Goal: Find specific page/section: Find specific page/section

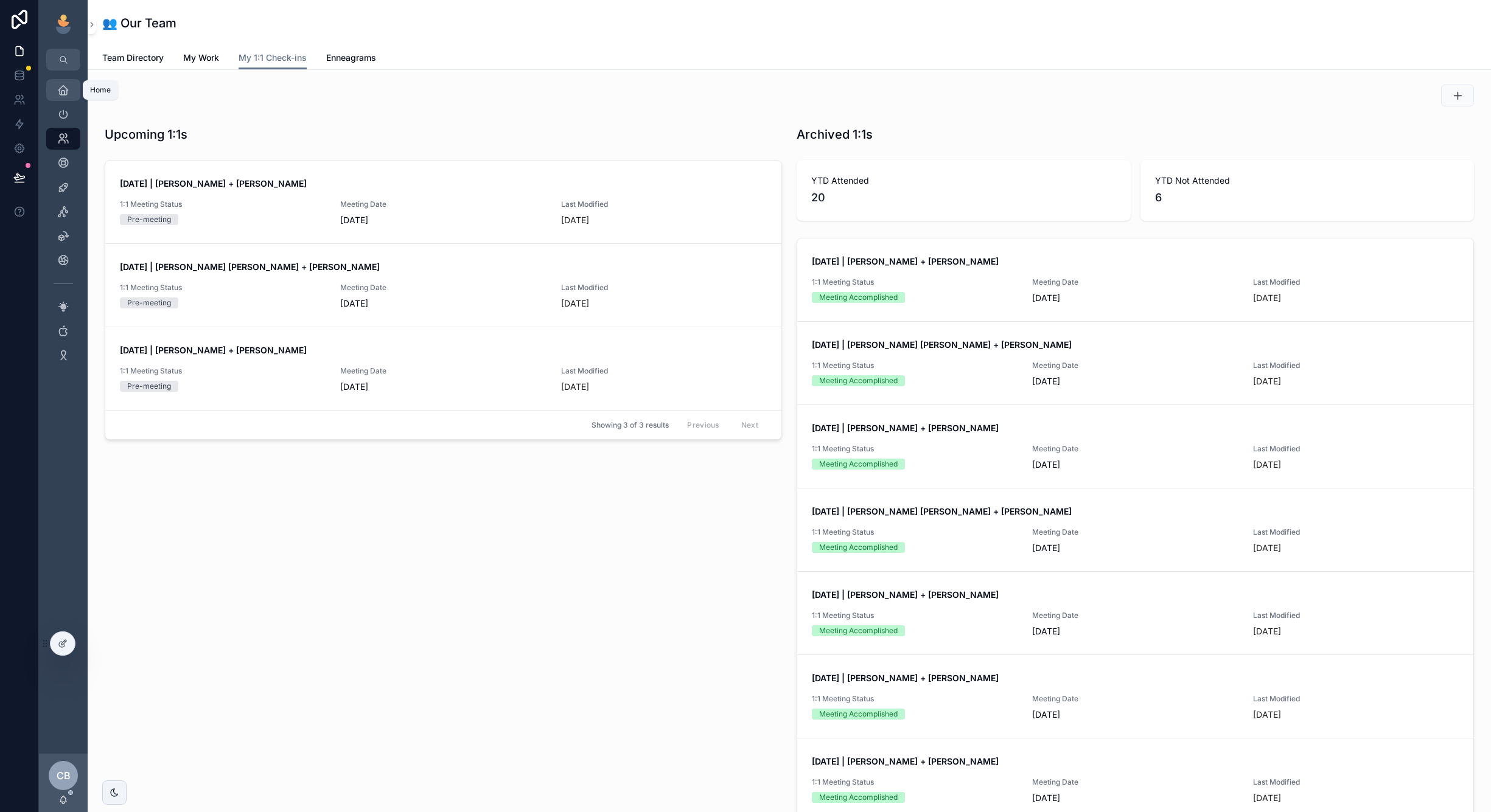
click at [70, 98] on div "Home" at bounding box center [63, 90] width 20 height 20
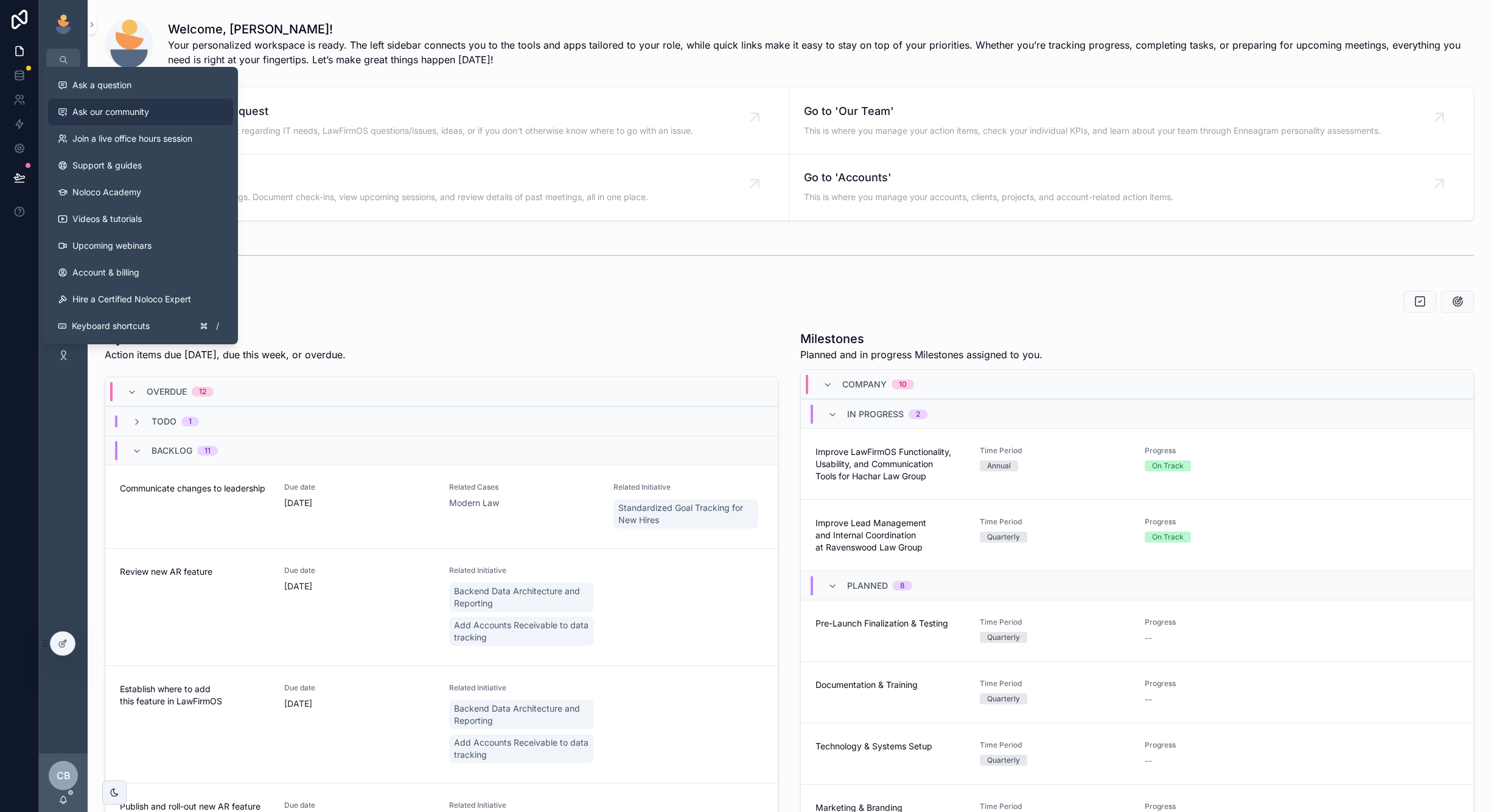
click at [129, 117] on span "Ask our community" at bounding box center [111, 112] width 77 height 12
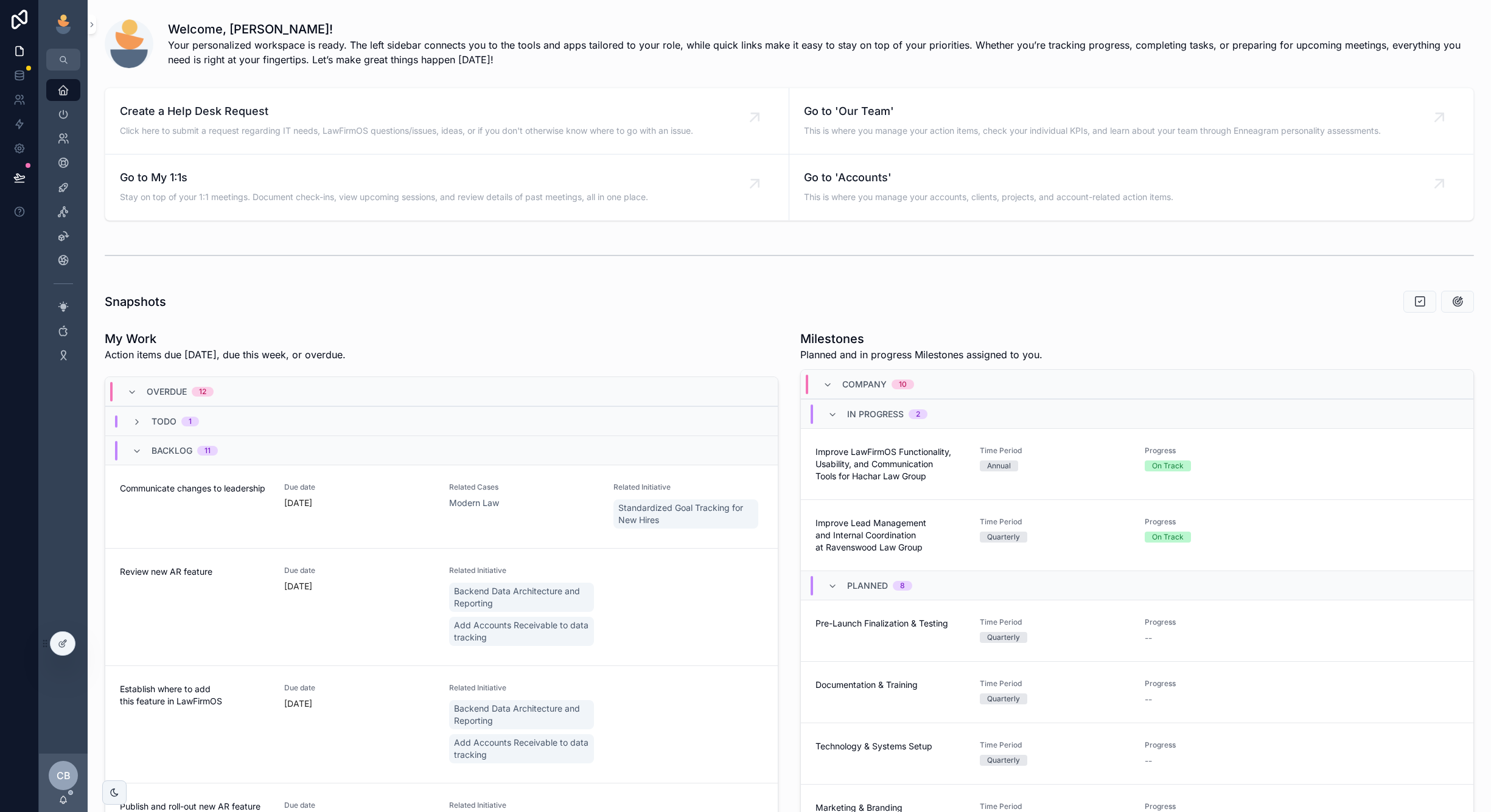
click at [69, 126] on div "Leadership" at bounding box center [63, 114] width 49 height 24
click at [61, 118] on icon "scrollable content" at bounding box center [63, 114] width 12 height 12
